Goal: Transaction & Acquisition: Obtain resource

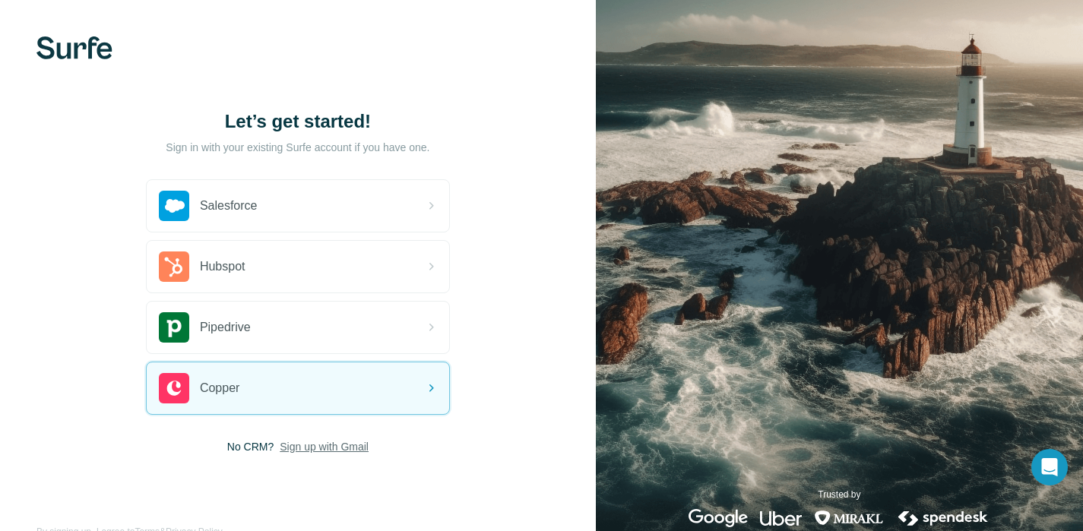
click at [337, 445] on span "Sign up with Gmail" at bounding box center [324, 446] width 89 height 15
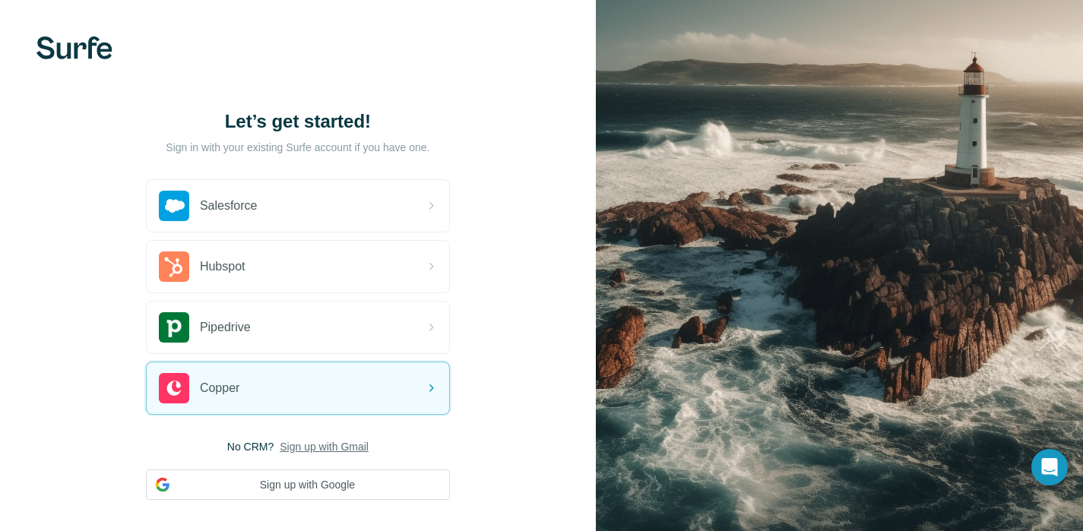
click at [342, 446] on span "Sign up with Gmail" at bounding box center [324, 446] width 89 height 15
click at [356, 482] on button "Sign up with Google" at bounding box center [298, 485] width 304 height 30
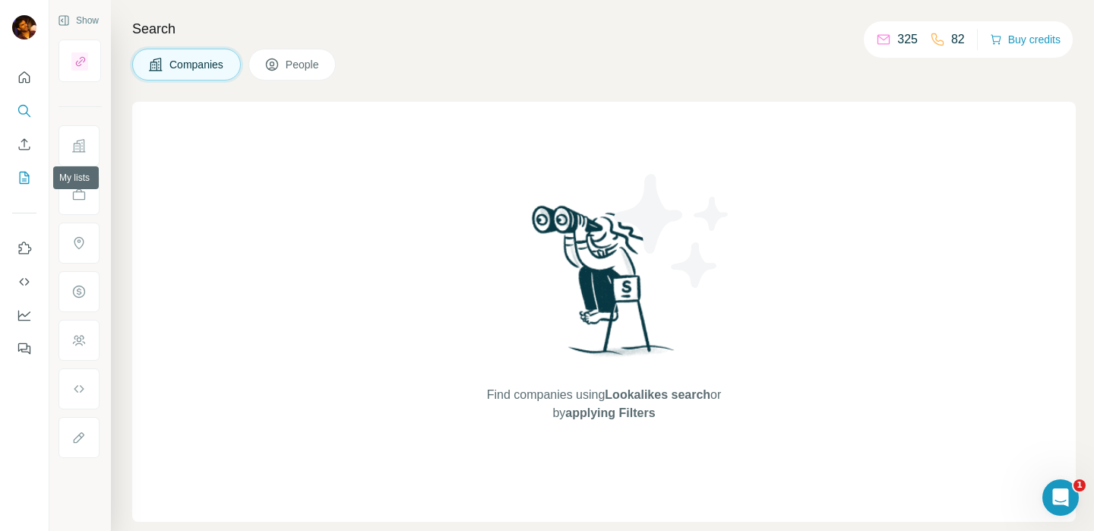
click at [17, 176] on icon "My lists" at bounding box center [24, 177] width 15 height 15
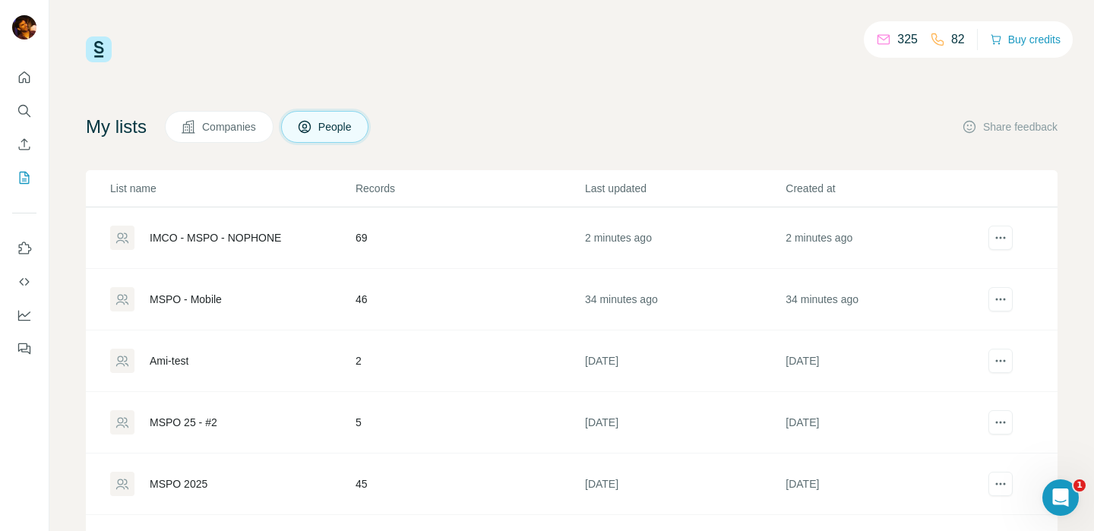
click at [232, 238] on div "IMCO - MSPO - NOPHONE" at bounding box center [215, 237] width 131 height 15
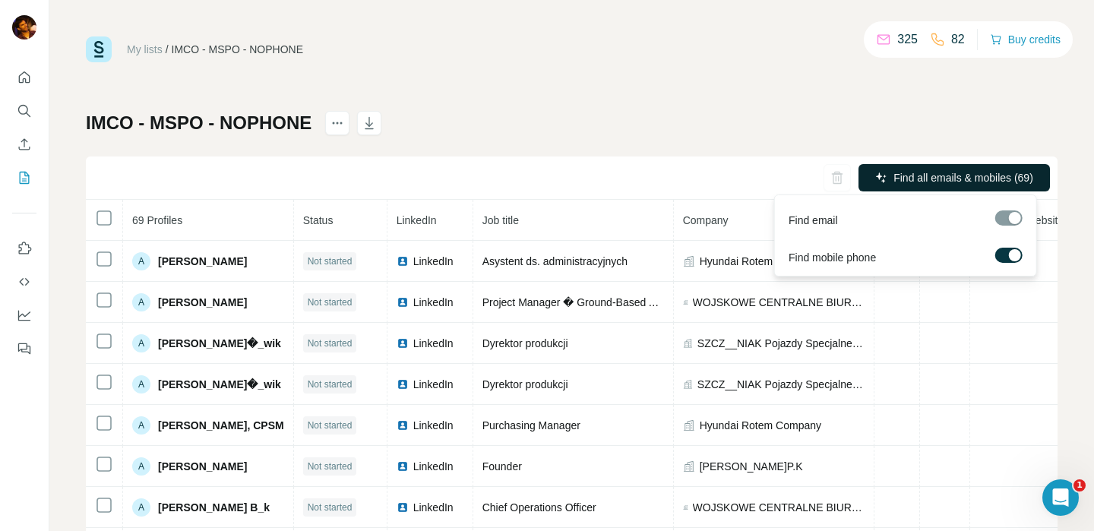
click at [904, 172] on span "Find all emails & mobiles (69)" at bounding box center [964, 177] width 140 height 15
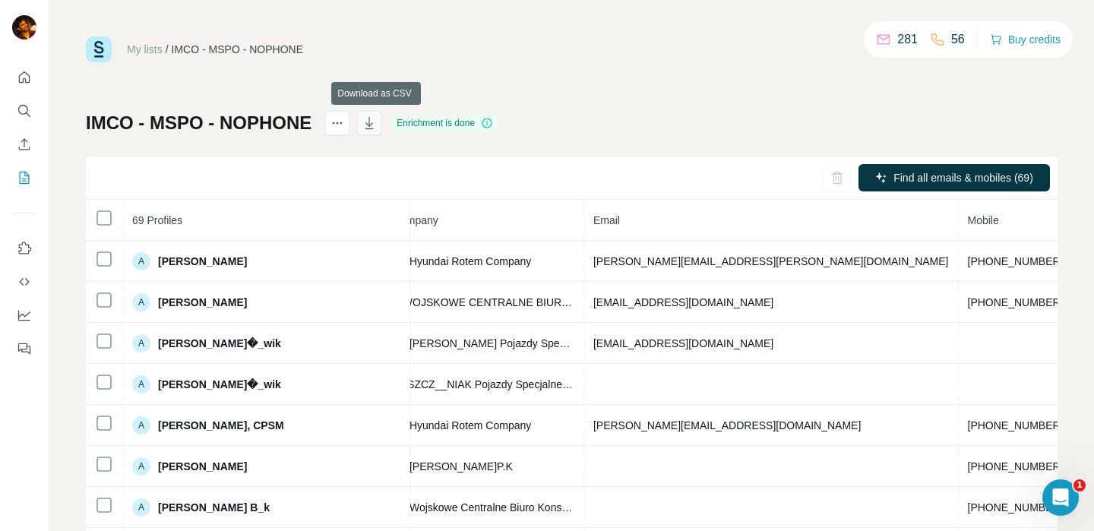
click at [377, 125] on icon "button" at bounding box center [369, 123] width 15 height 15
